Goal: Task Accomplishment & Management: Manage account settings

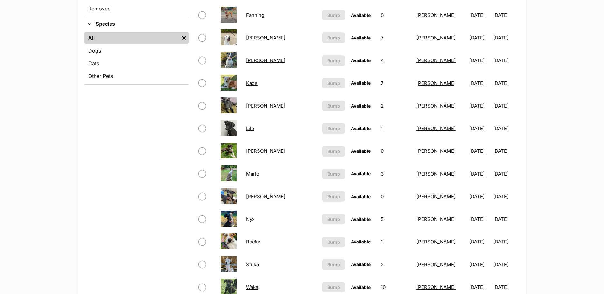
scroll to position [223, 0]
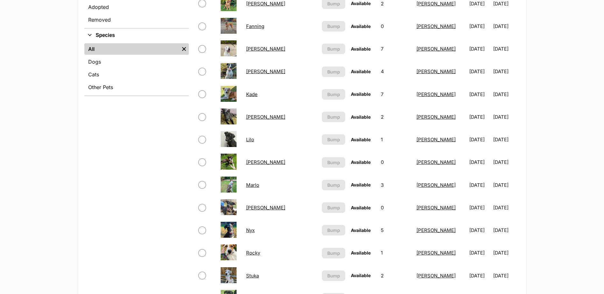
click at [254, 140] on link "Lilo" at bounding box center [250, 140] width 8 height 6
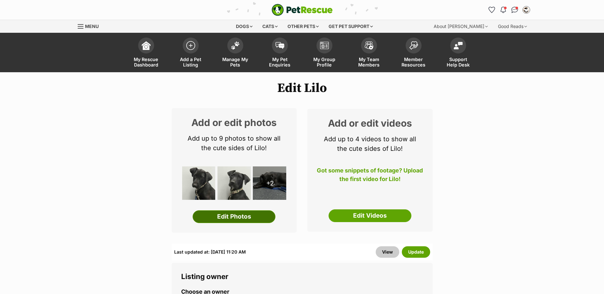
click at [226, 220] on link "Edit Photos" at bounding box center [234, 217] width 83 height 13
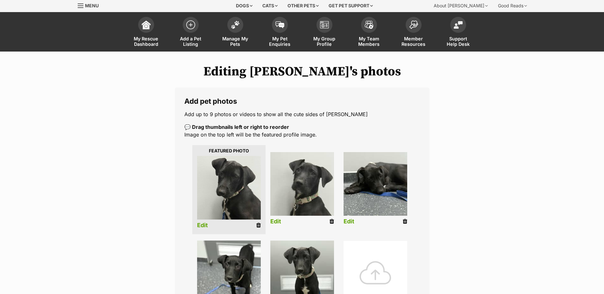
scroll to position [32, 0]
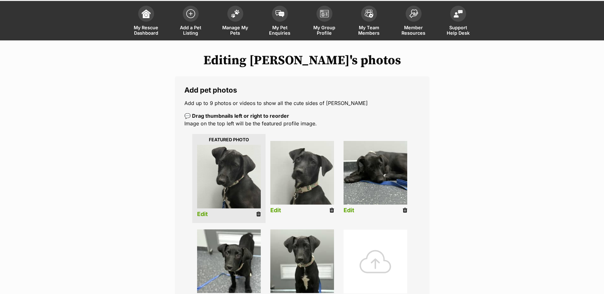
click at [330, 211] on icon at bounding box center [332, 211] width 4 height 6
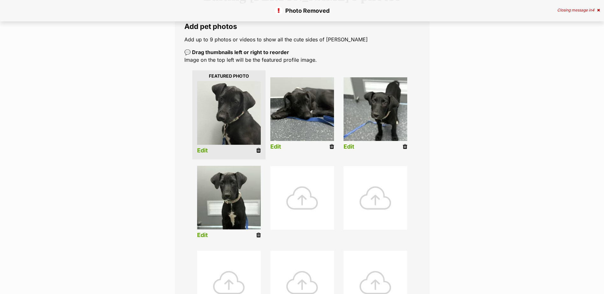
scroll to position [127, 0]
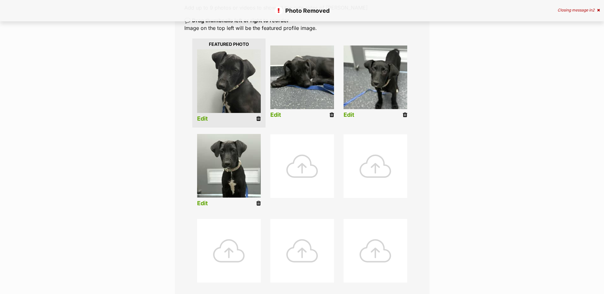
click at [257, 203] on icon at bounding box center [258, 204] width 4 height 6
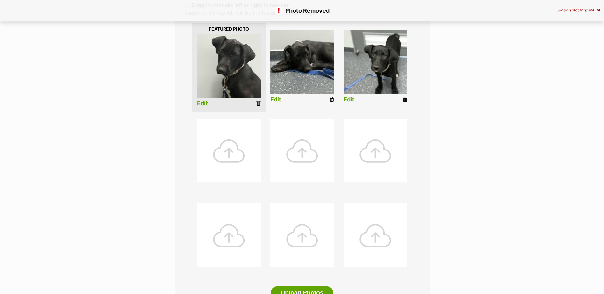
scroll to position [159, 0]
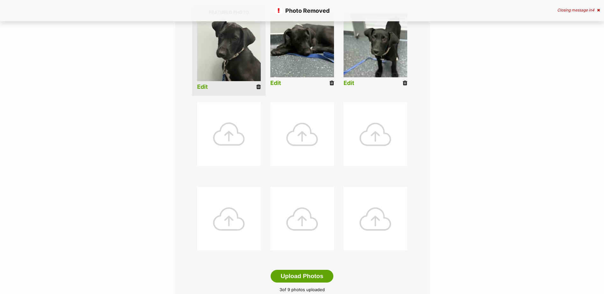
click at [232, 130] on div at bounding box center [229, 134] width 64 height 64
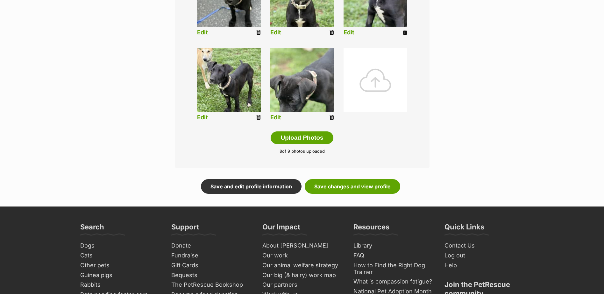
scroll to position [319, 0]
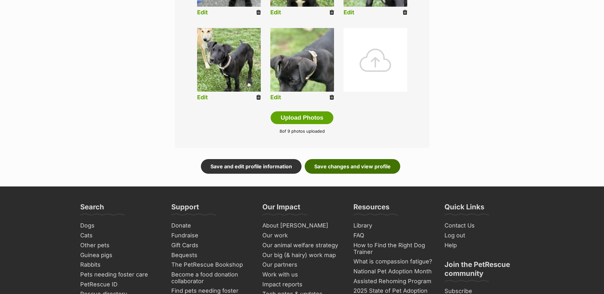
click at [374, 171] on link "Save changes and view profile" at bounding box center [353, 166] width 96 height 15
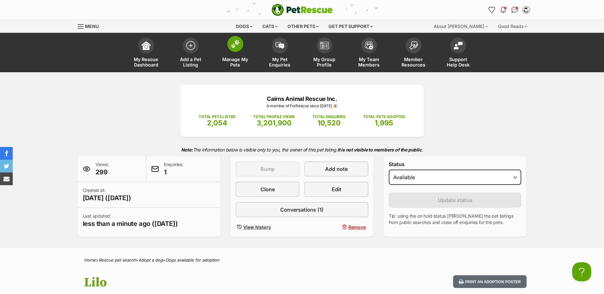
click at [243, 51] on link "Manage My Pets" at bounding box center [235, 53] width 45 height 38
